Goal: Transaction & Acquisition: Purchase product/service

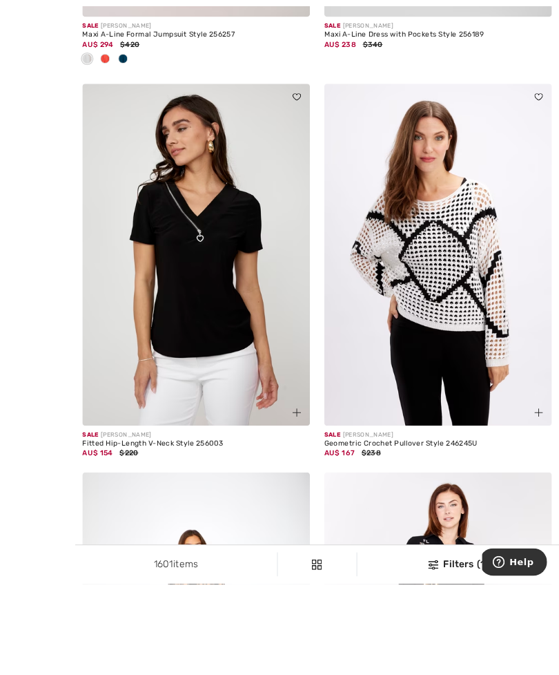
scroll to position [1581, 0]
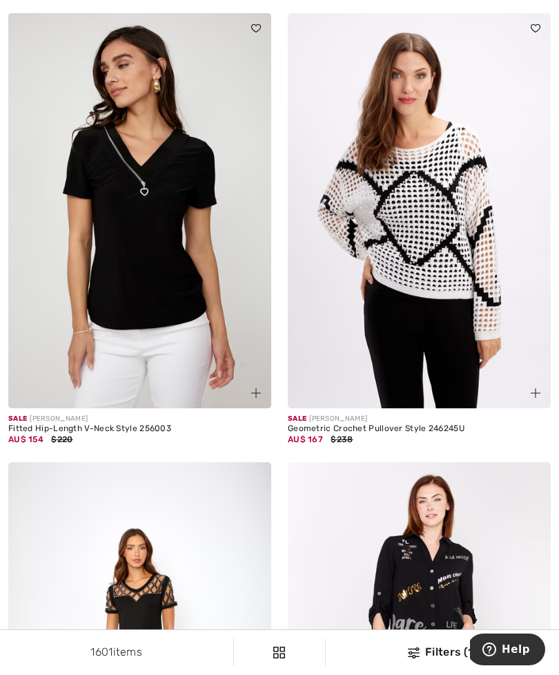
click at [119, 426] on div "Fitted Hip-Length V-Neck Style 256003" at bounding box center [139, 429] width 263 height 10
click at [150, 359] on img at bounding box center [139, 210] width 263 height 395
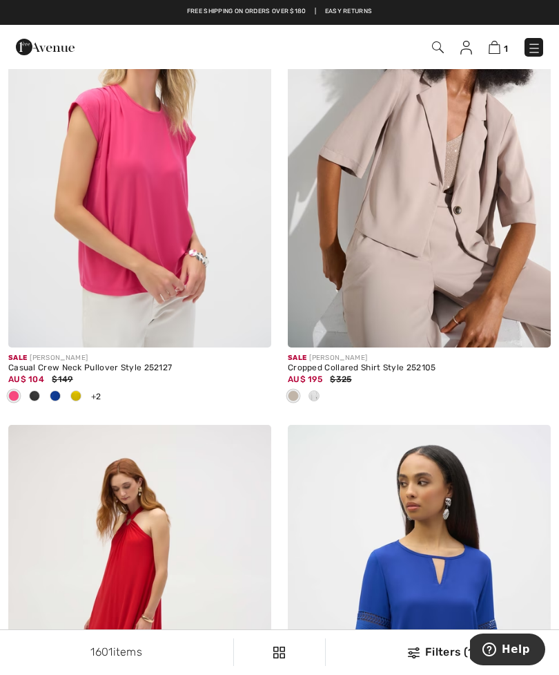
scroll to position [3209, 0]
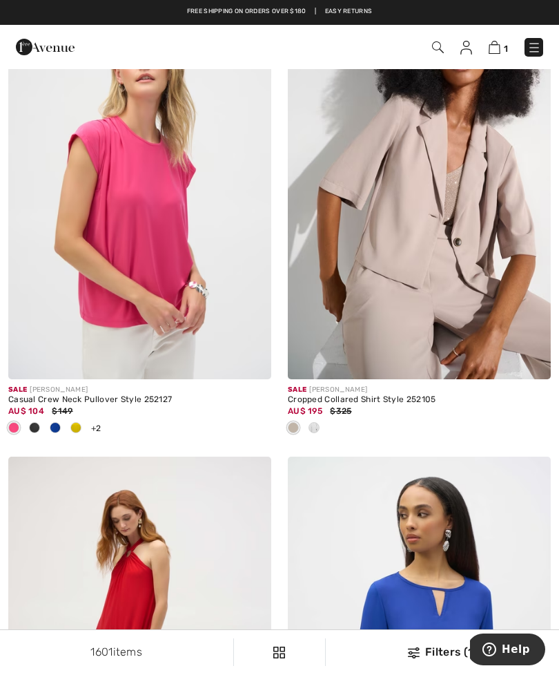
click at [136, 385] on div "Sale JOSEPH RIBKOFF" at bounding box center [139, 390] width 263 height 10
click at [155, 334] on img at bounding box center [139, 181] width 263 height 395
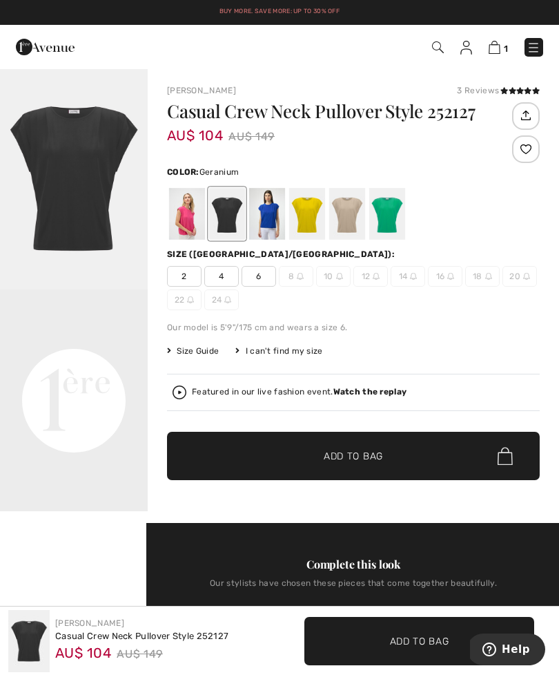
click at [193, 225] on div at bounding box center [187, 214] width 36 height 52
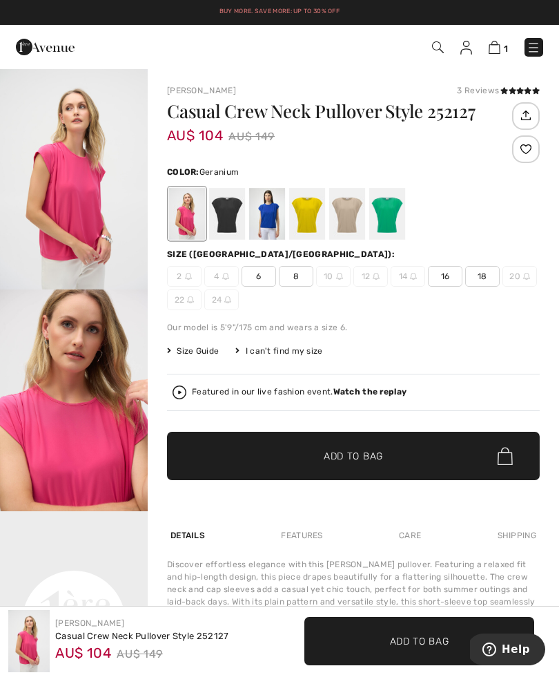
click at [383, 228] on div at bounding box center [387, 214] width 36 height 52
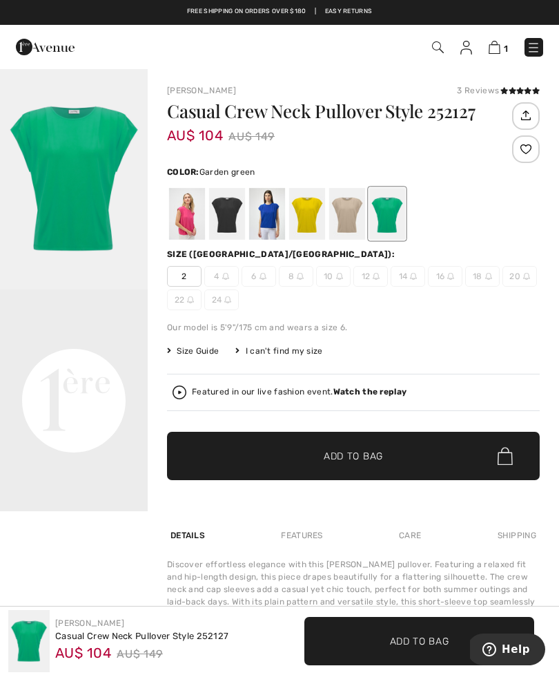
click at [343, 224] on div at bounding box center [347, 214] width 36 height 52
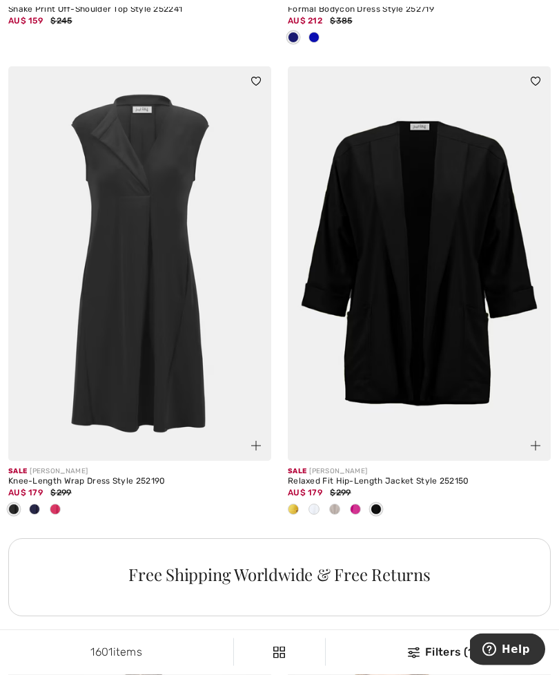
scroll to position [5441, 0]
click at [489, 325] on img at bounding box center [419, 263] width 263 height 395
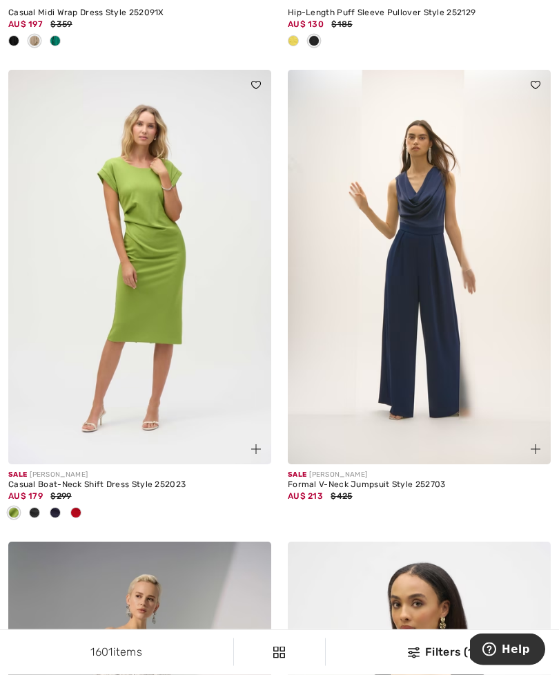
scroll to position [6947, 0]
click at [118, 480] on div "Casual Boat-Neck Shift Dress Style 252023" at bounding box center [139, 485] width 263 height 10
click at [149, 389] on img at bounding box center [139, 267] width 263 height 395
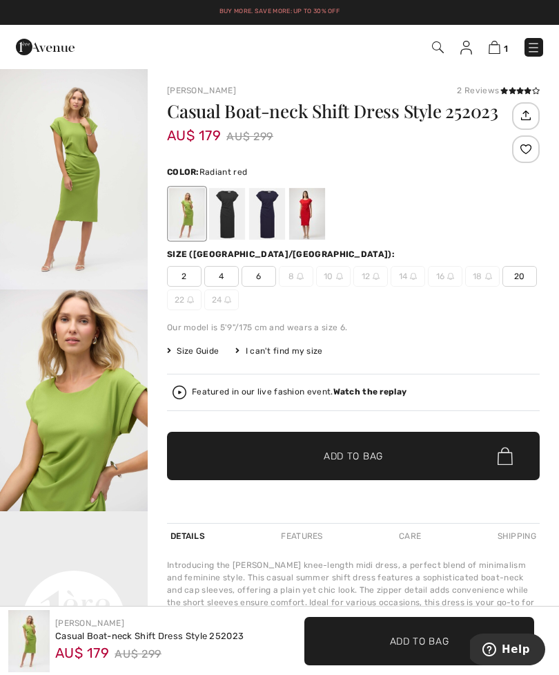
click at [307, 220] on div at bounding box center [307, 214] width 36 height 52
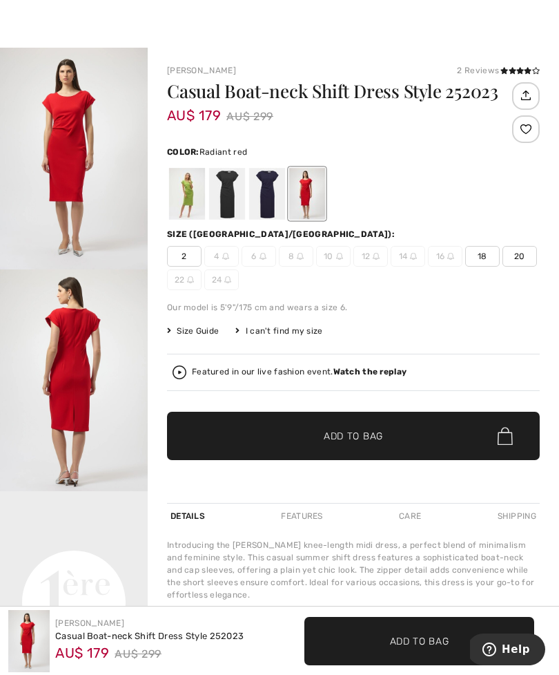
scroll to position [26, 0]
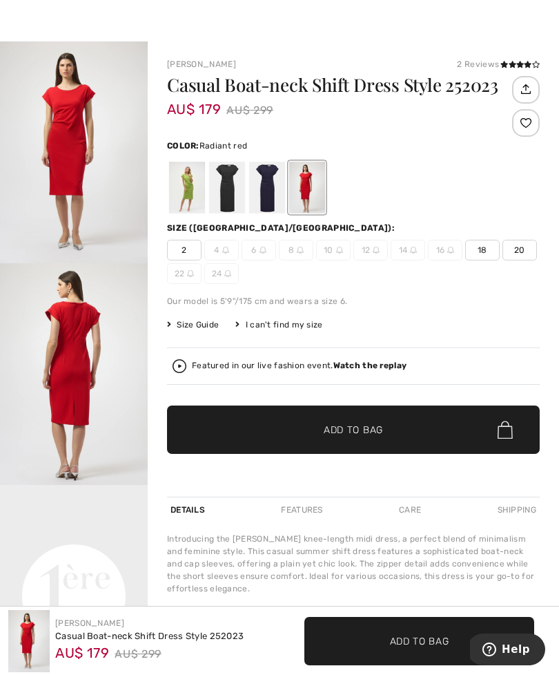
click at [190, 329] on span "Size Guide" at bounding box center [193, 324] width 52 height 12
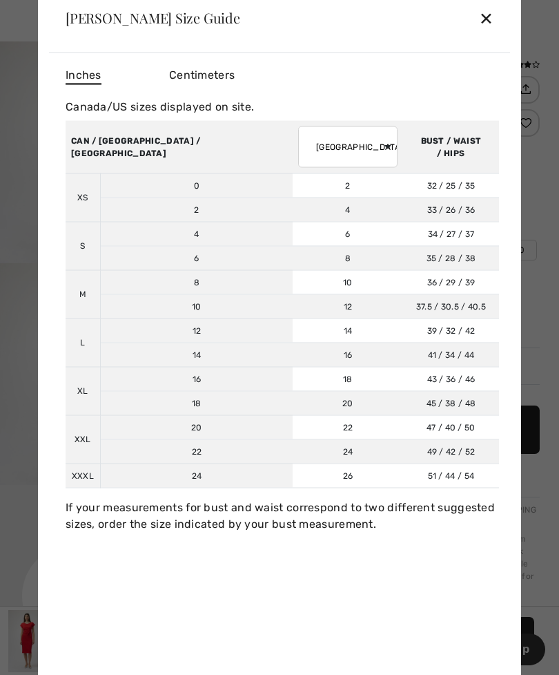
click at [187, 81] on span "Centimeters" at bounding box center [202, 74] width 66 height 13
click at [492, 32] on div "✕" at bounding box center [486, 17] width 15 height 29
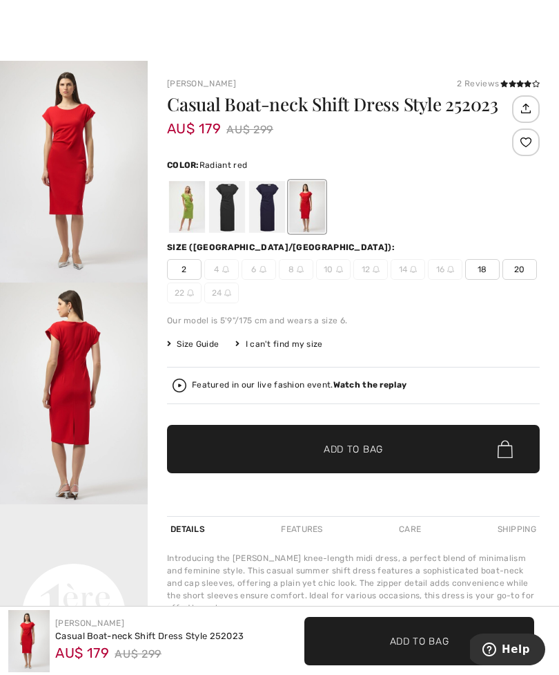
scroll to position [0, 0]
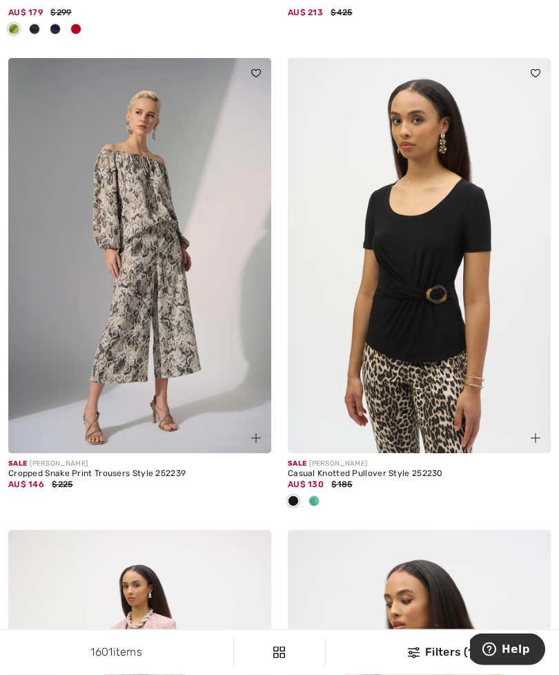
scroll to position [7431, 0]
click at [419, 383] on img at bounding box center [419, 255] width 263 height 395
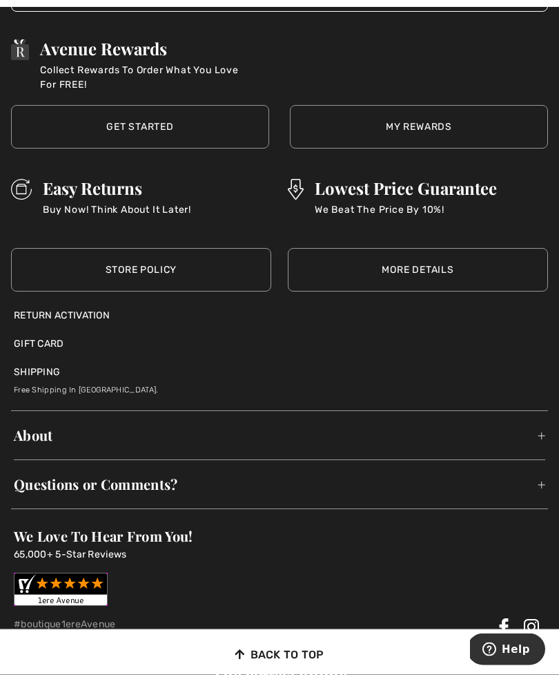
scroll to position [9298, 0]
